Goal: Communication & Community: Answer question/provide support

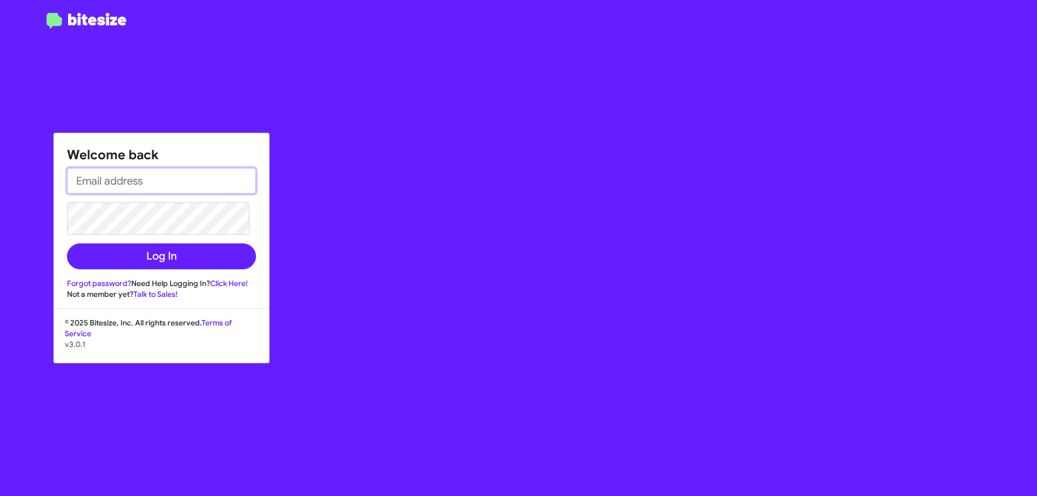
type input "[EMAIL_ADDRESS][DOMAIN_NAME]"
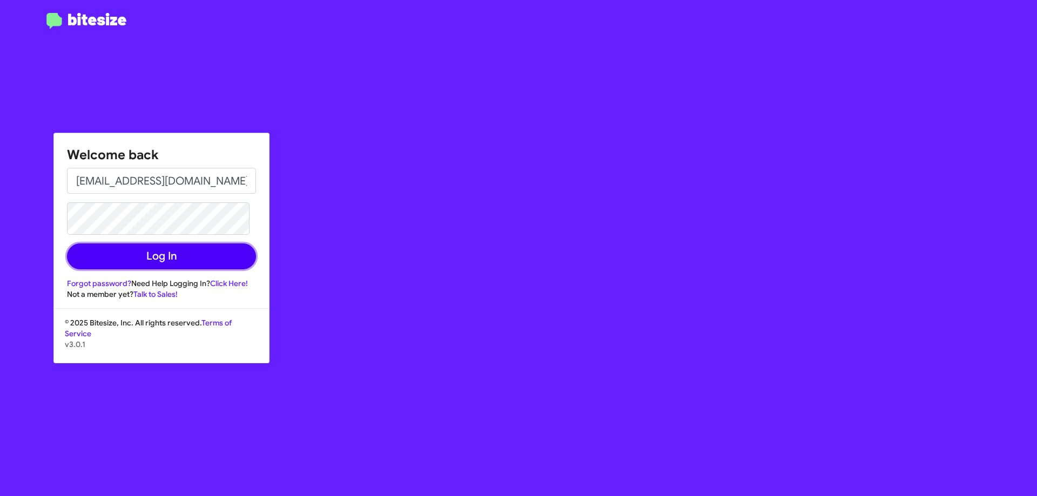
click at [202, 247] on button "Log In" at bounding box center [161, 257] width 189 height 26
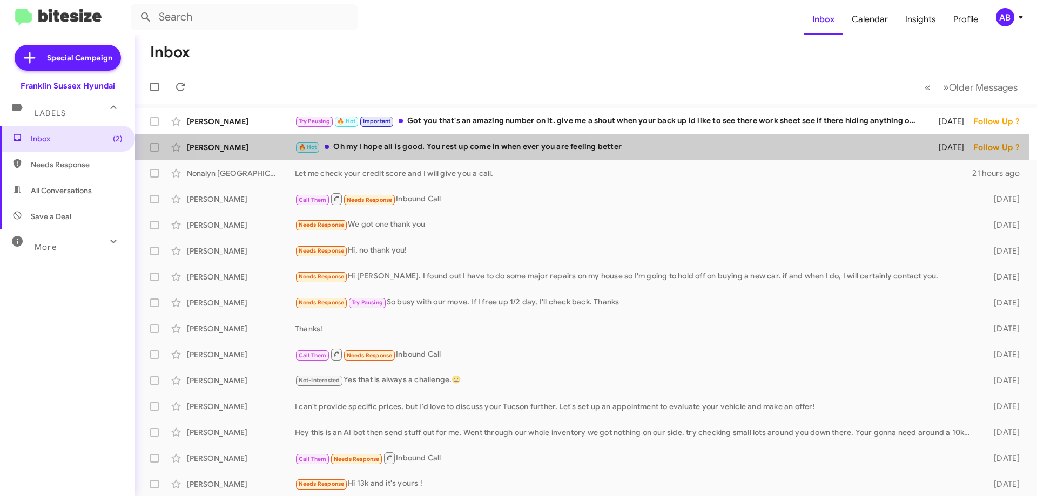
click at [544, 143] on div "🔥 Hot Oh my I hope all is good. You rest up come in when ever you are feeling b…" at bounding box center [610, 147] width 630 height 12
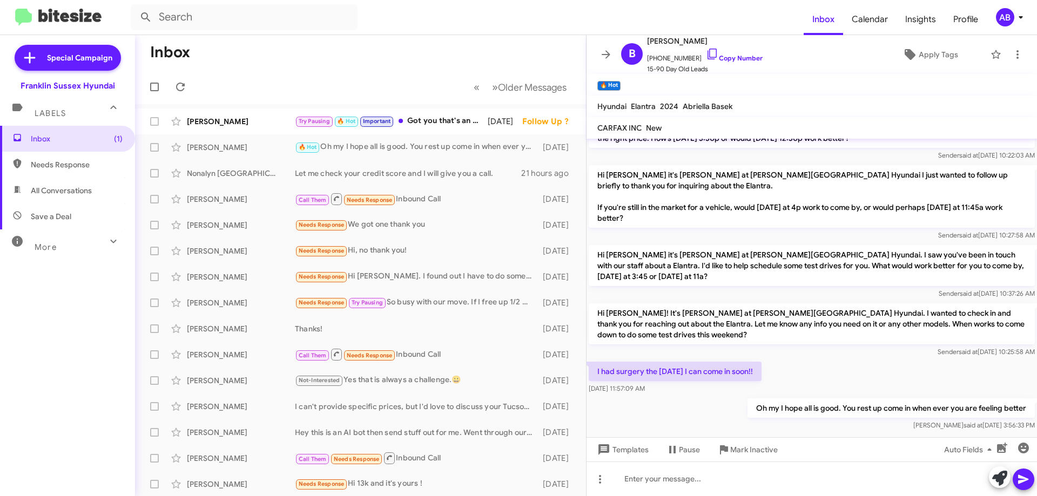
scroll to position [116, 0]
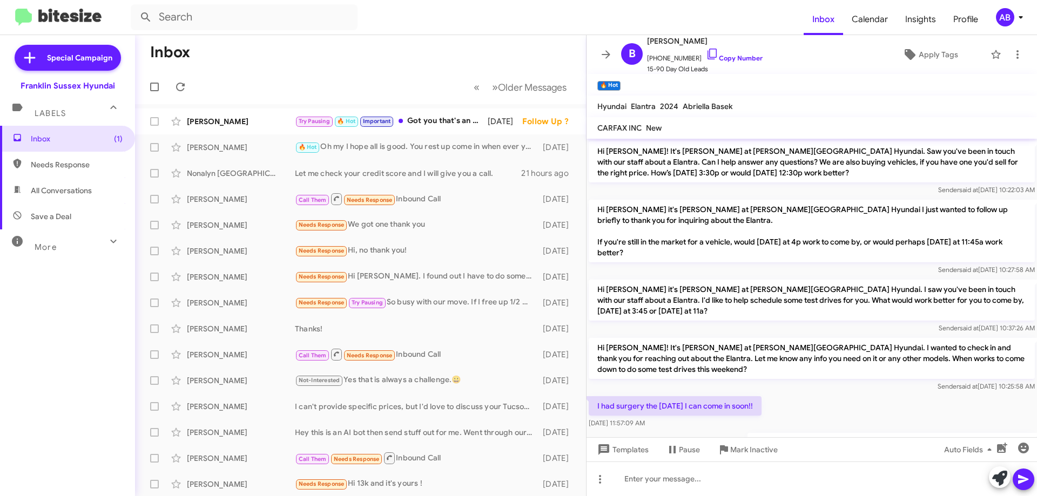
click at [607, 57] on icon at bounding box center [606, 54] width 9 height 8
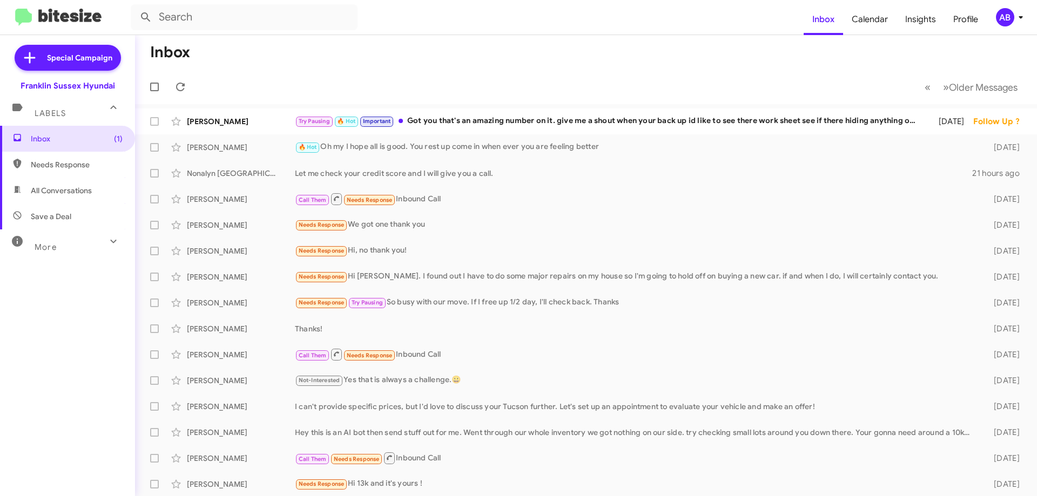
click at [615, 130] on div "[PERSON_NAME] Try Pausing 🔥 Hot Important Got you that's an amazing number on i…" at bounding box center [586, 122] width 885 height 22
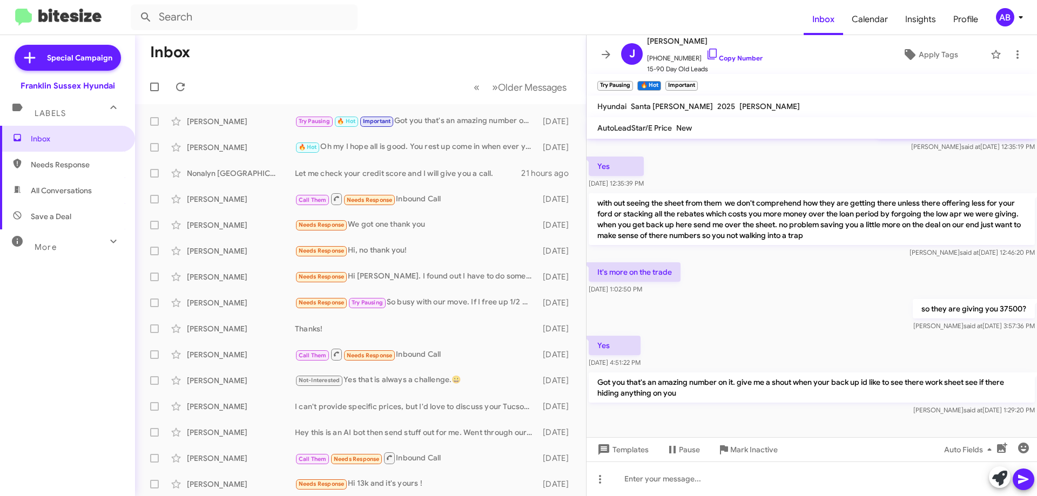
scroll to position [561, 0]
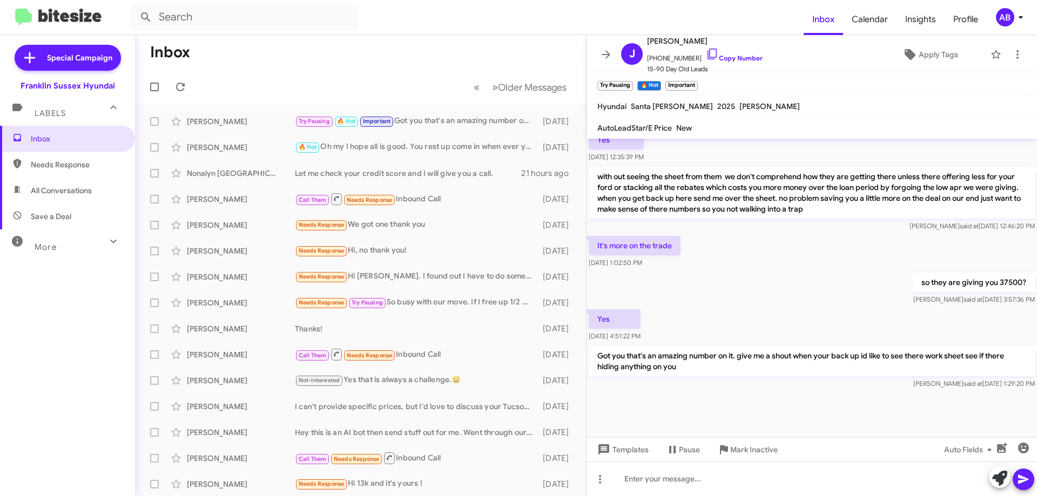
click at [605, 52] on icon at bounding box center [605, 54] width 13 height 13
